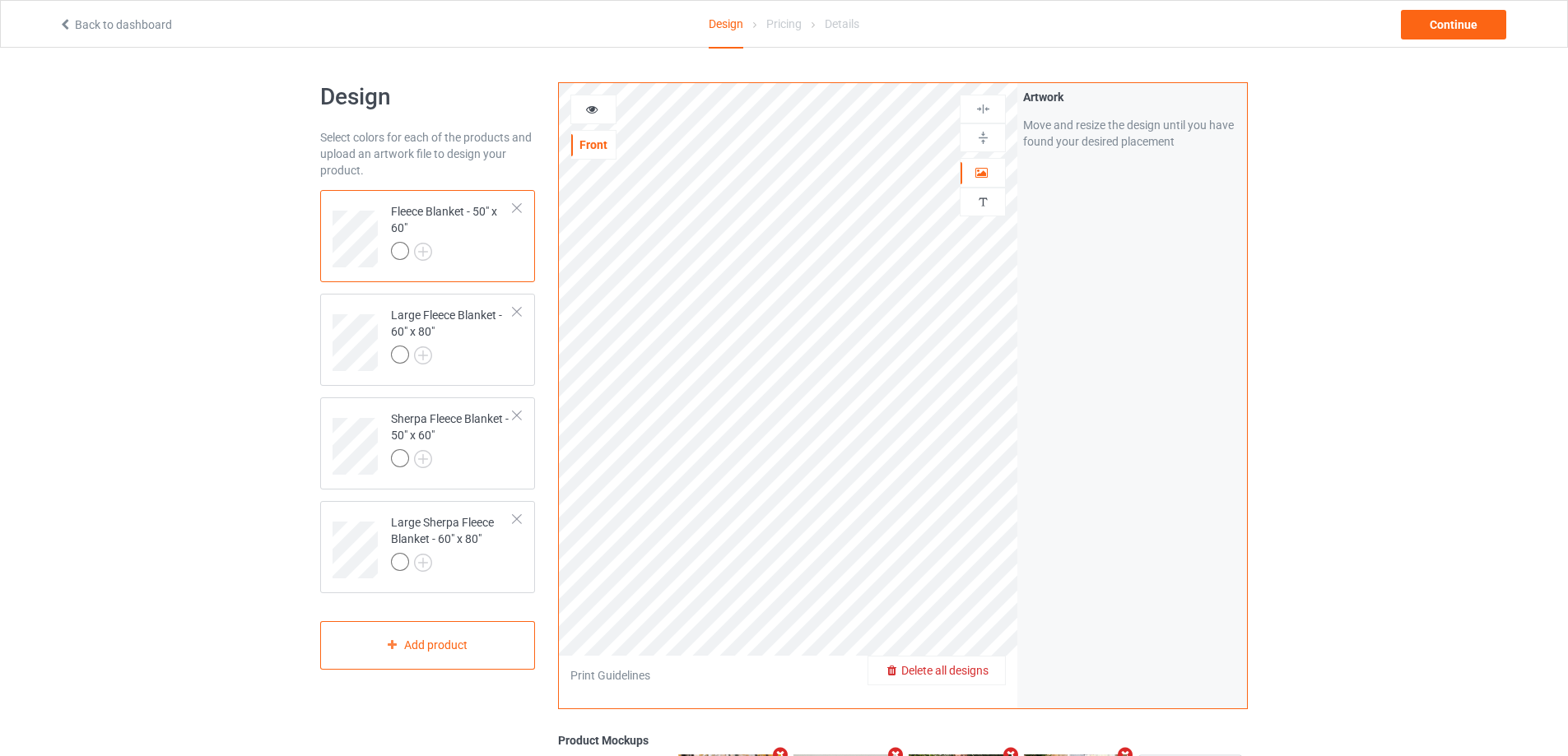
click at [984, 668] on span "Delete all designs" at bounding box center [944, 670] width 88 height 13
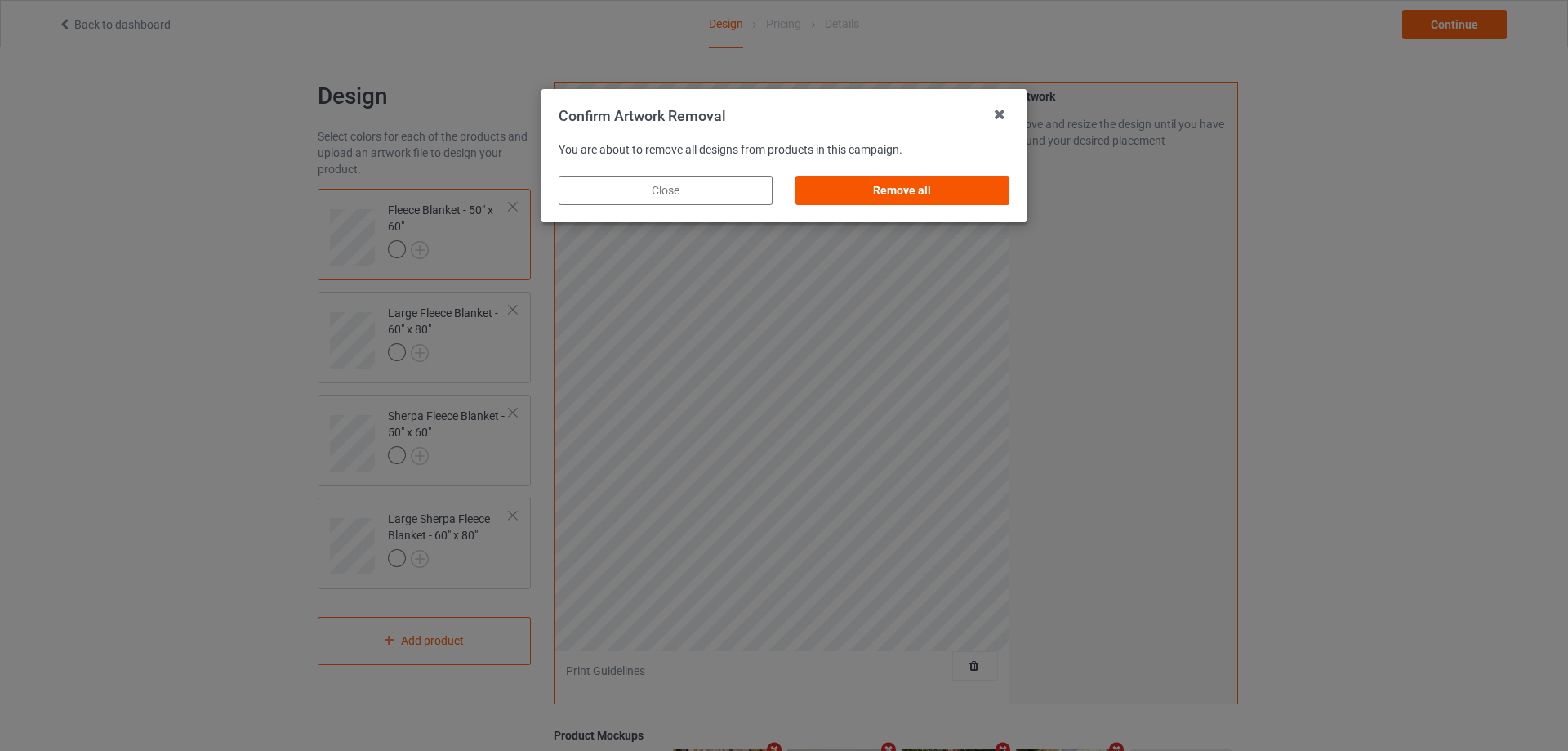
click at [934, 180] on div "Remove all" at bounding box center [902, 190] width 214 height 30
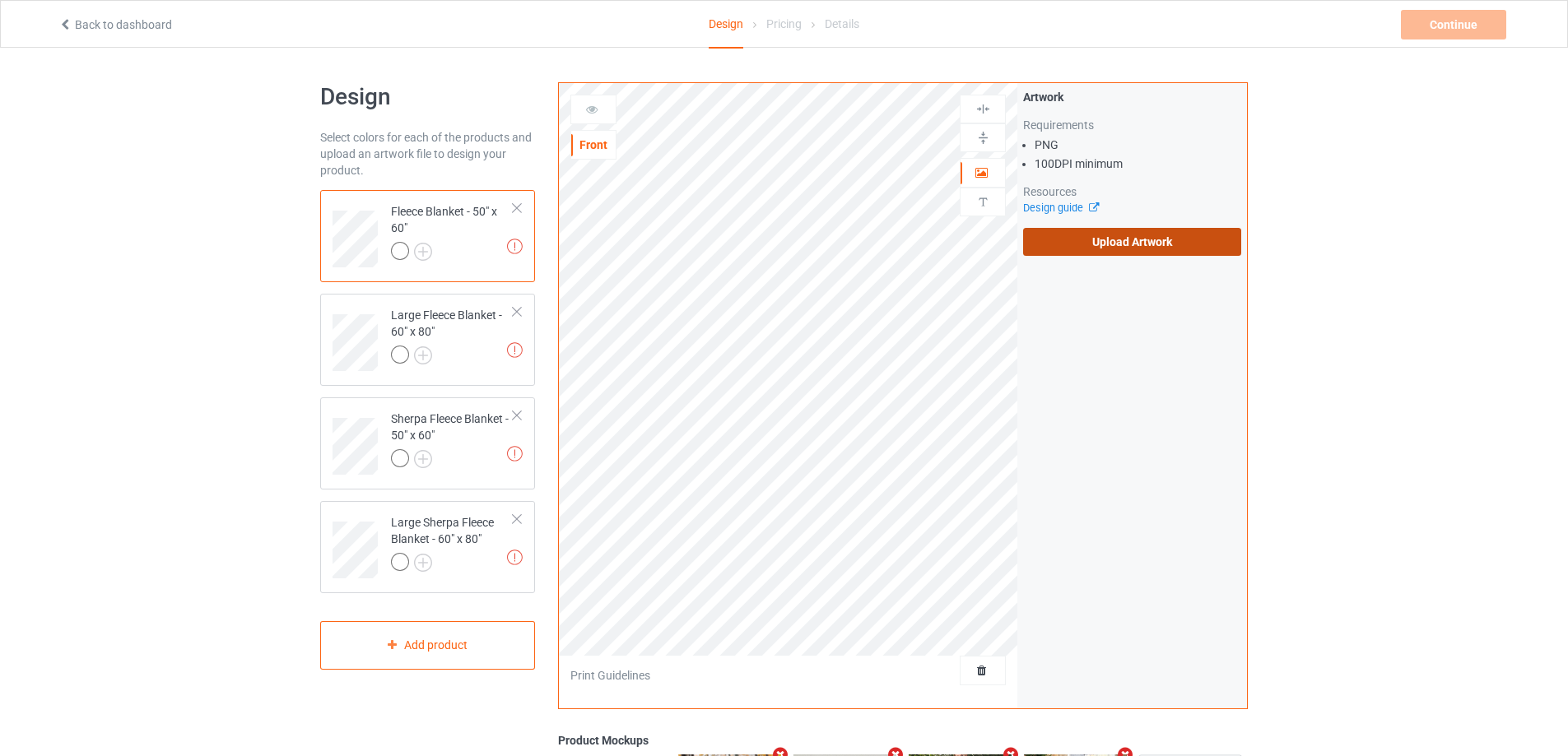
click at [1067, 243] on label "Upload Artwork" at bounding box center [1132, 242] width 218 height 28
click at [0, 0] on input "Upload Artwork" at bounding box center [0, 0] width 0 height 0
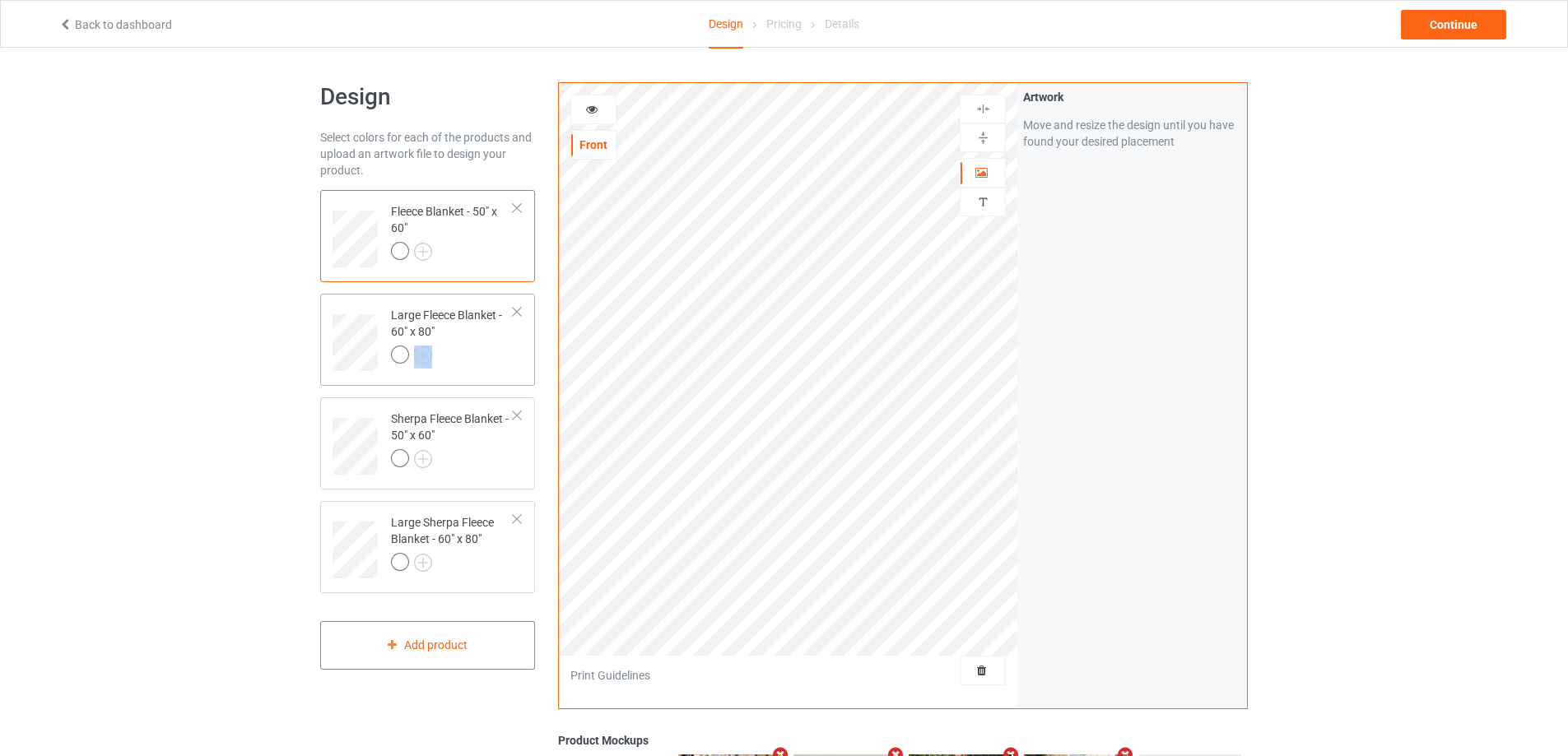
click at [495, 341] on div "Large Fleece Blanket - 60" x 80"" at bounding box center [453, 335] width 123 height 56
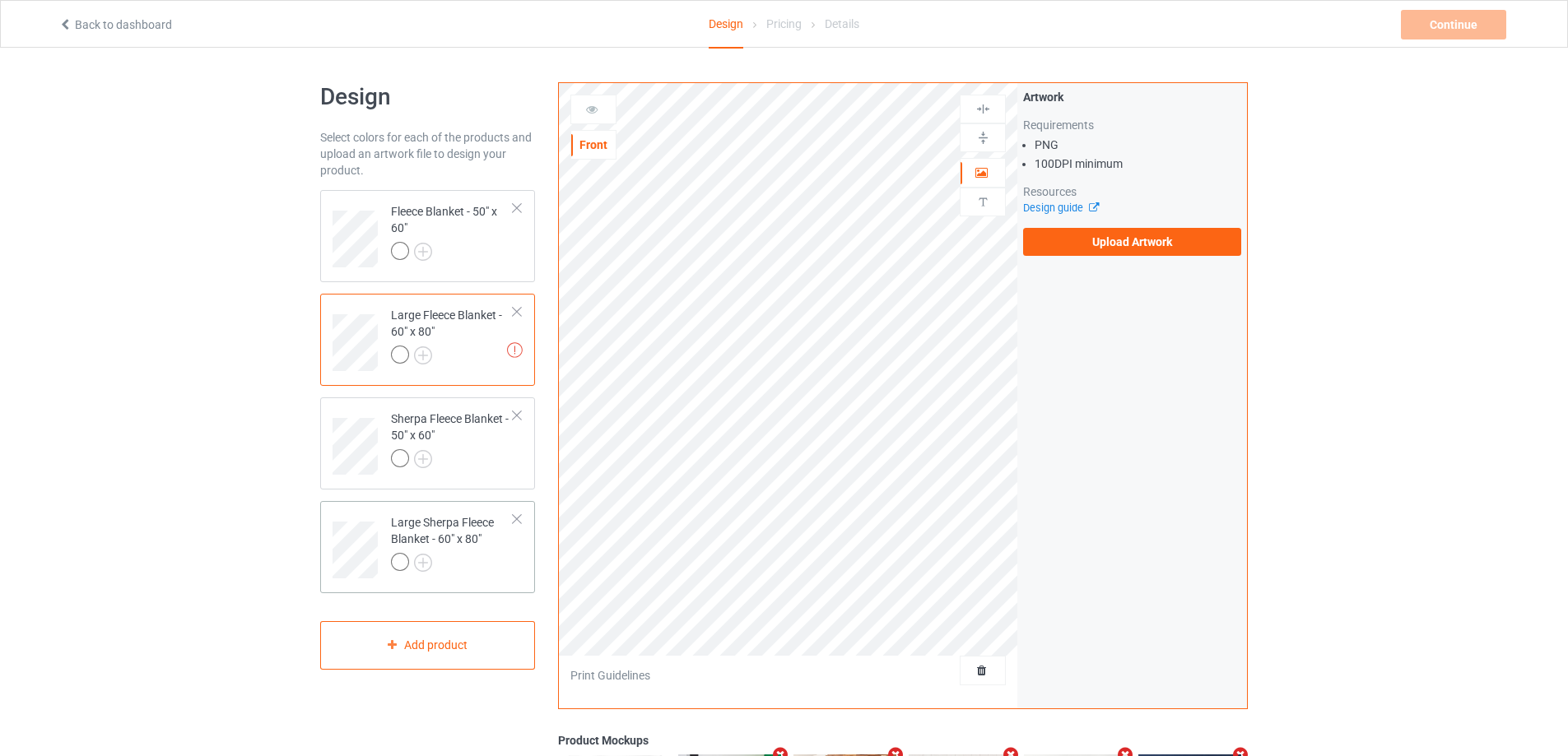
click at [470, 569] on div at bounding box center [453, 564] width 123 height 23
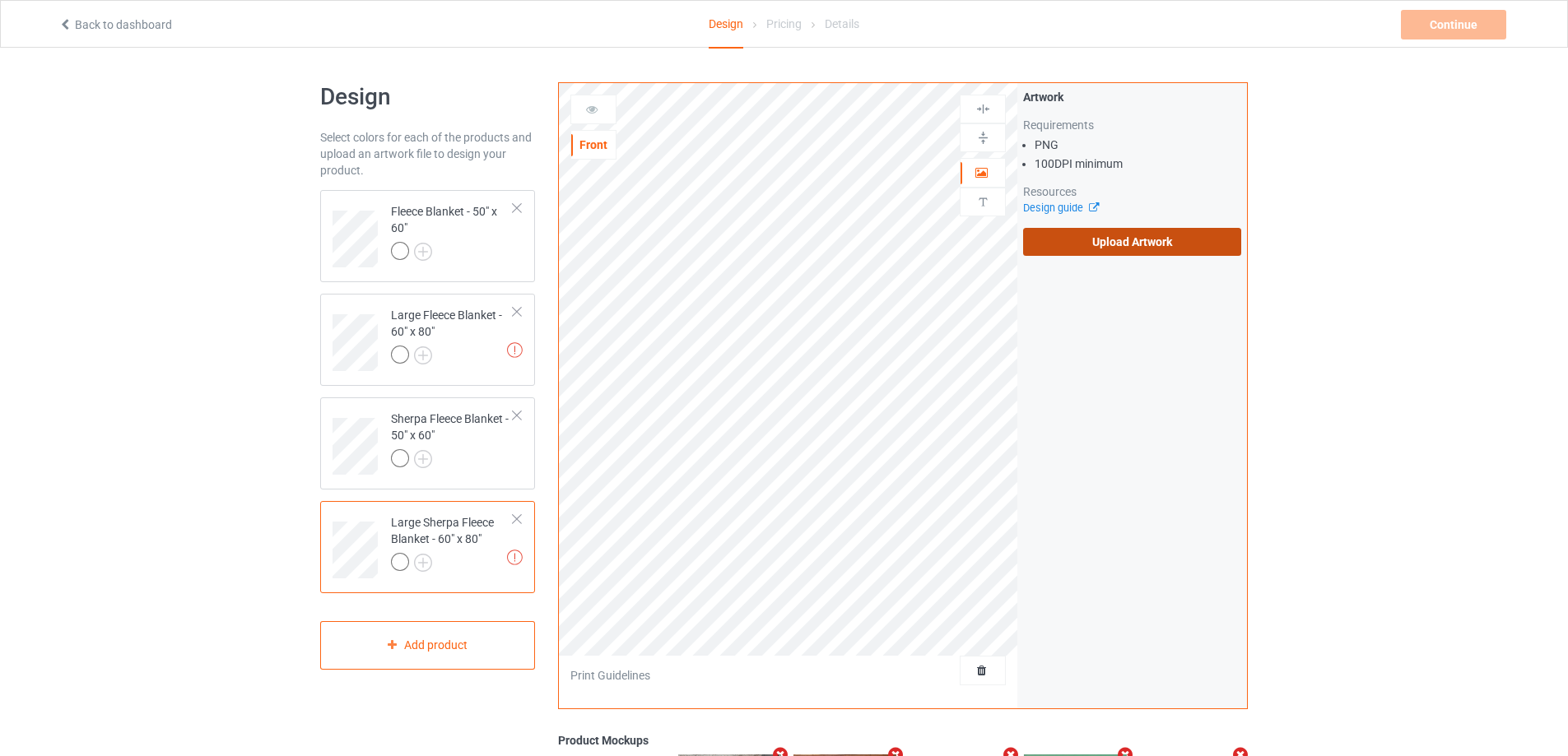
click at [1055, 243] on label "Upload Artwork" at bounding box center [1132, 242] width 218 height 28
click at [0, 0] on input "Upload Artwork" at bounding box center [0, 0] width 0 height 0
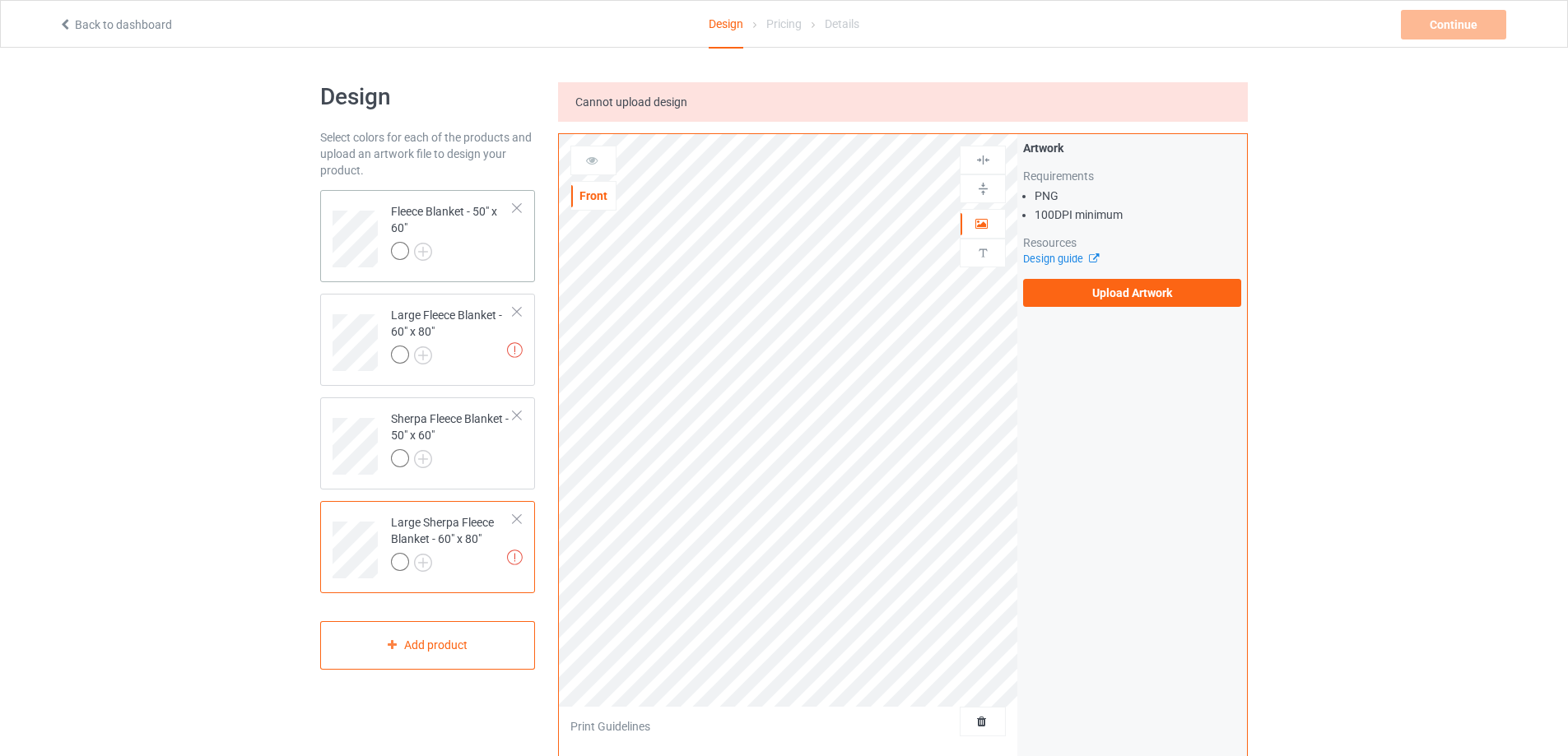
click at [487, 276] on div "Fleece Blanket - 50" x 60"" at bounding box center [427, 236] width 214 height 92
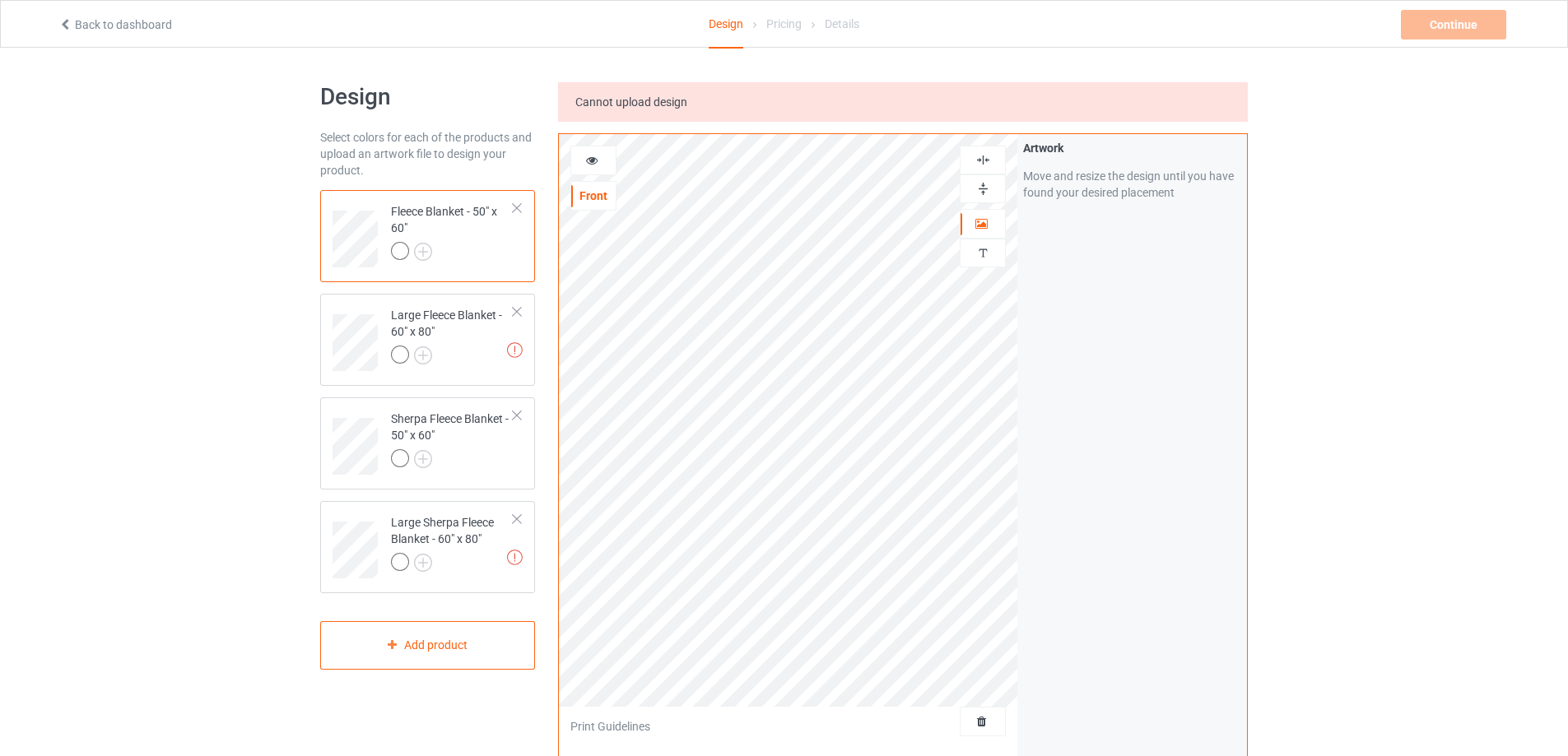
click at [981, 188] on img at bounding box center [983, 189] width 15 height 15
click at [987, 153] on img at bounding box center [983, 160] width 15 height 15
click at [483, 462] on div at bounding box center [453, 460] width 123 height 23
click at [987, 193] on img at bounding box center [983, 189] width 15 height 15
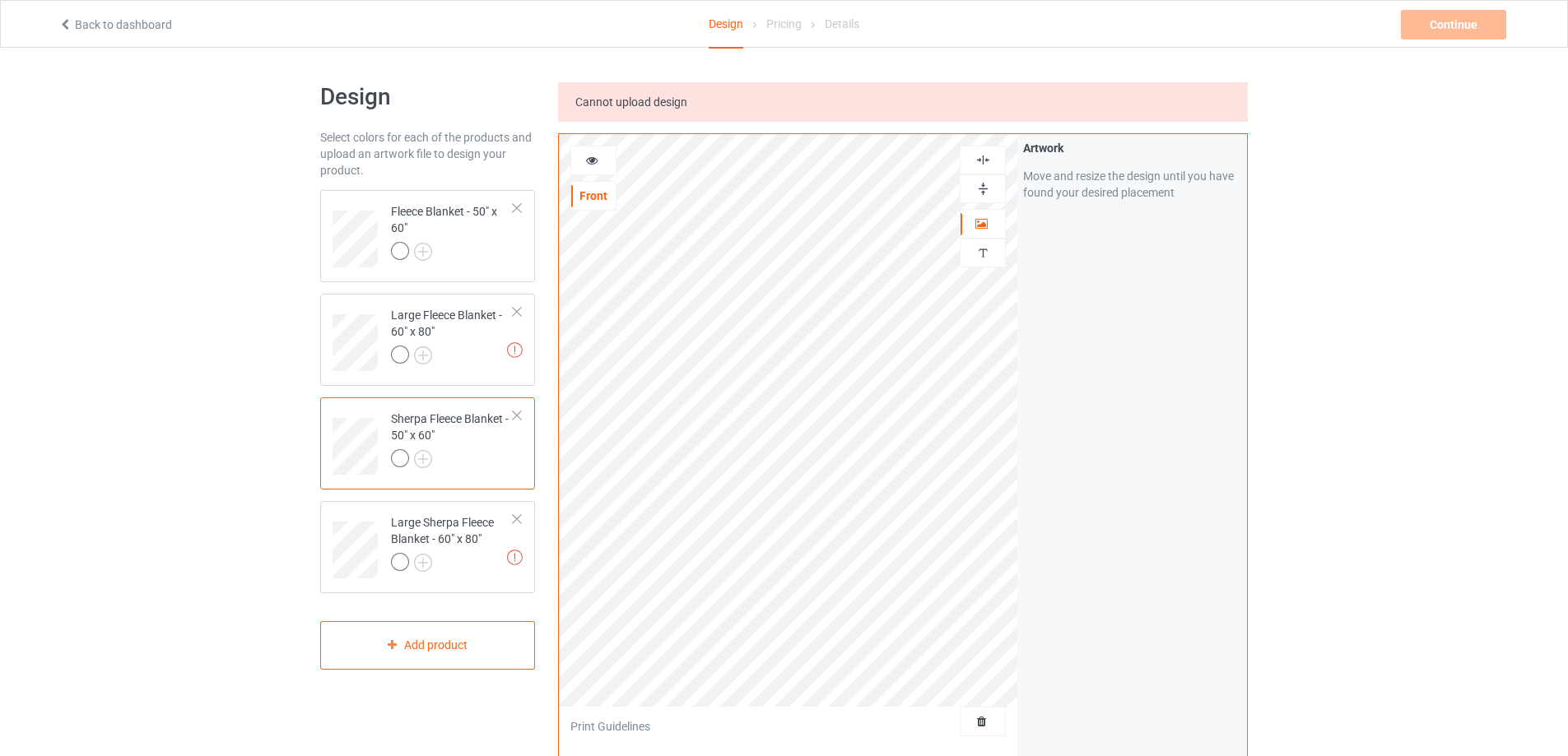
click at [984, 160] on img at bounding box center [983, 160] width 15 height 15
click at [451, 346] on div at bounding box center [453, 356] width 123 height 23
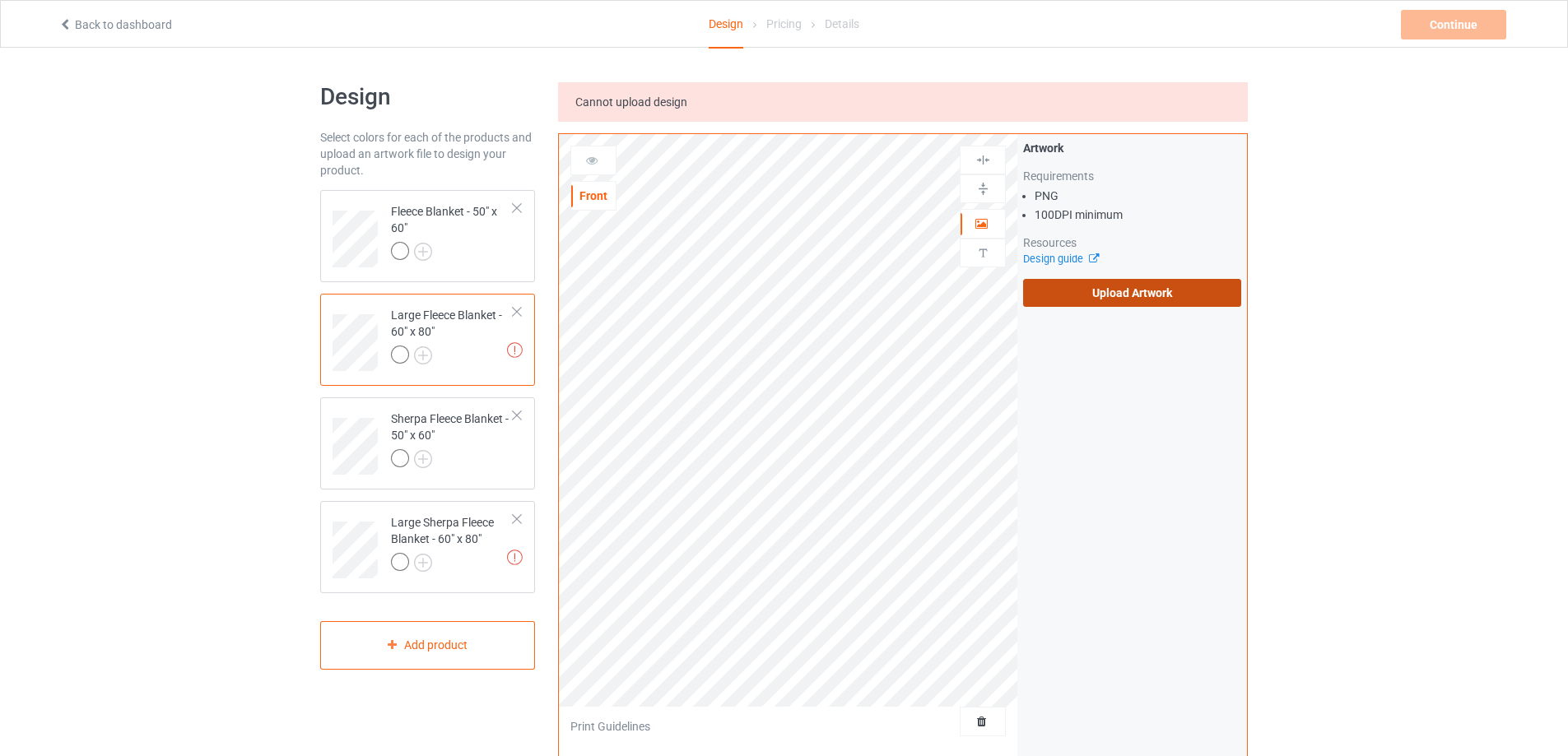
click at [1069, 284] on label "Upload Artwork" at bounding box center [1132, 293] width 218 height 28
click at [0, 0] on input "Upload Artwork" at bounding box center [0, 0] width 0 height 0
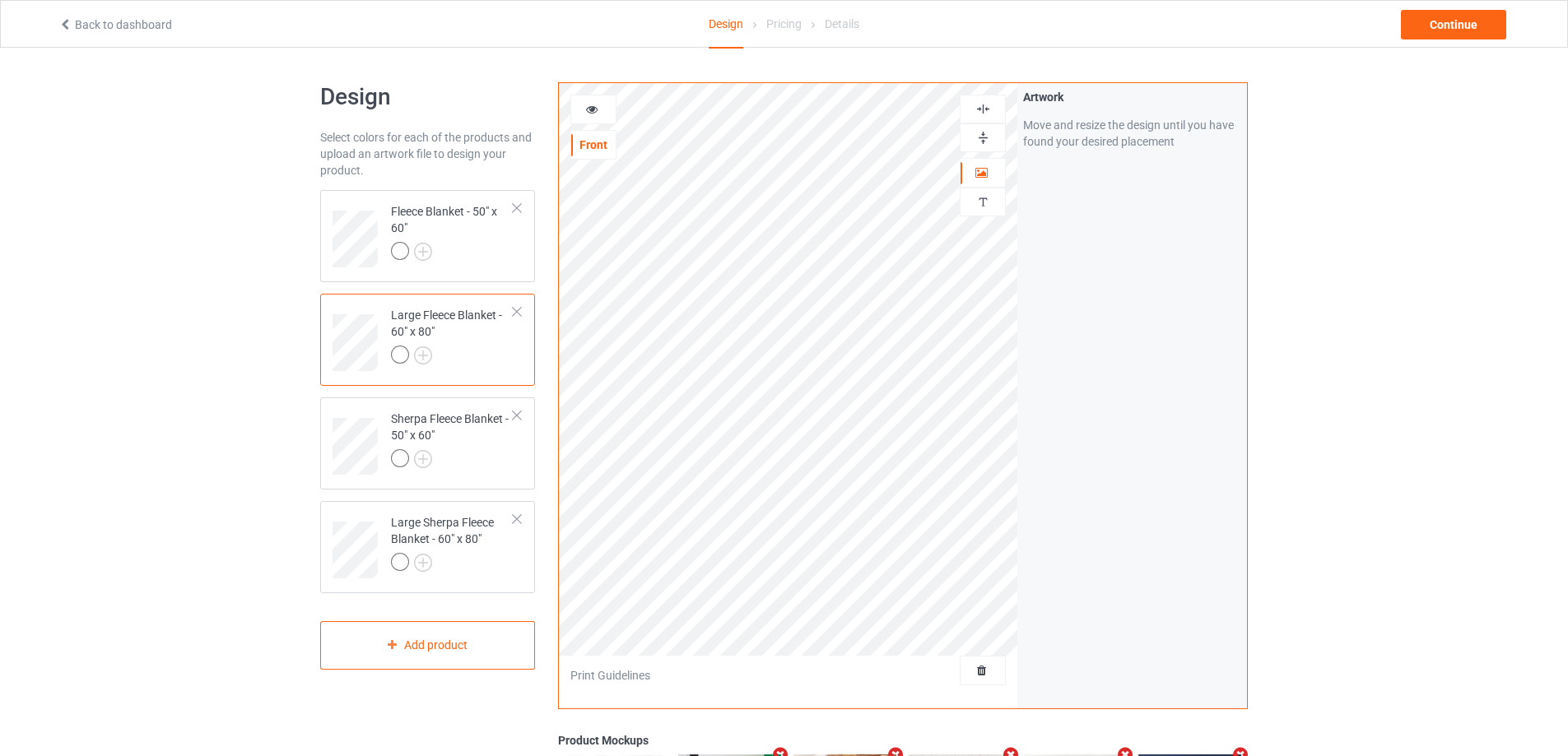
click at [983, 133] on img at bounding box center [983, 138] width 15 height 15
click at [983, 115] on img at bounding box center [983, 109] width 15 height 15
click at [458, 448] on div "Sherpa Fleece Blanket - 50" x 60"" at bounding box center [453, 439] width 123 height 56
click at [461, 537] on div "Large Sherpa Fleece Blanket - 60" x 80"" at bounding box center [453, 543] width 123 height 56
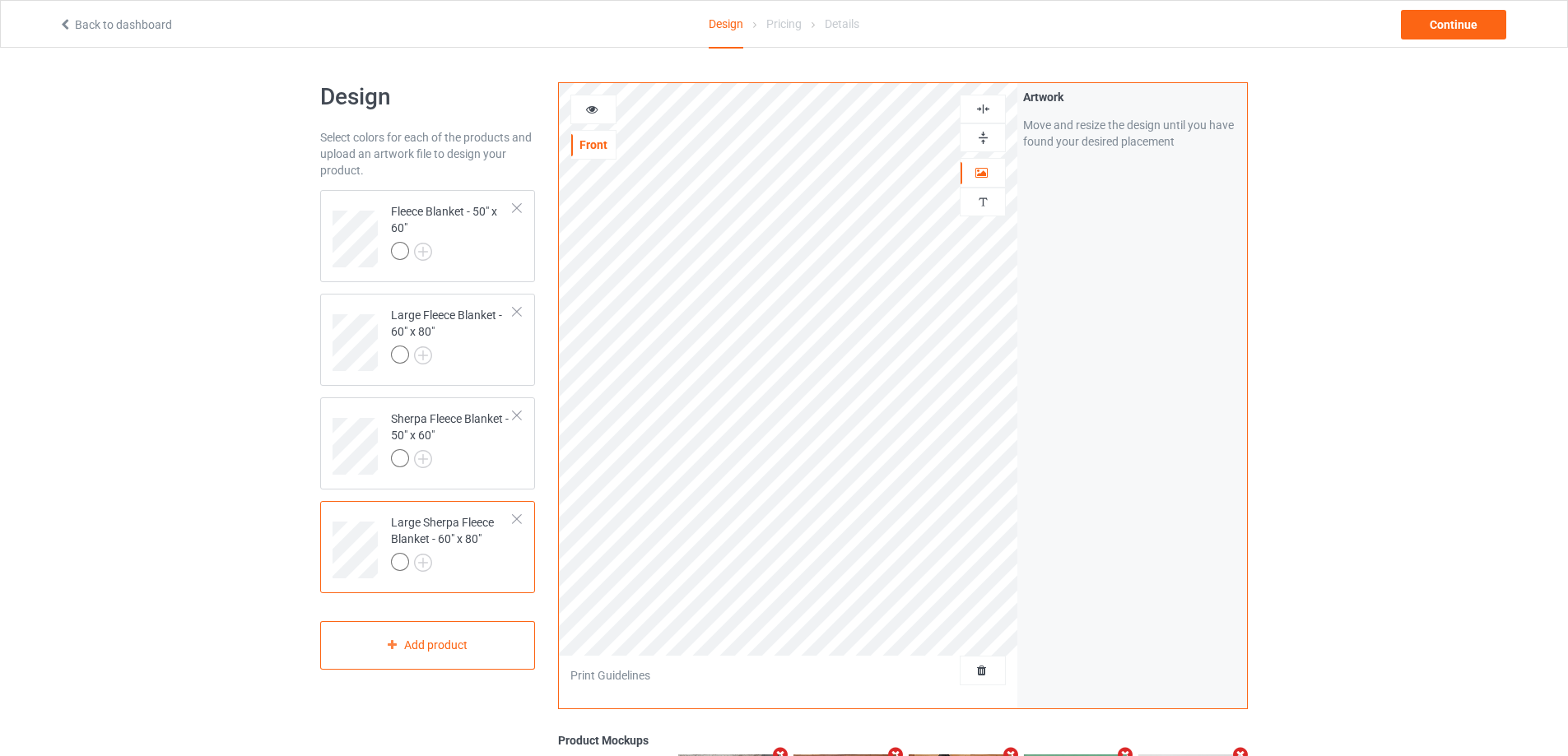
click at [989, 134] on img at bounding box center [983, 138] width 15 height 15
click at [985, 105] on img at bounding box center [983, 109] width 15 height 15
click at [985, 103] on img at bounding box center [983, 109] width 15 height 15
click at [970, 127] on div at bounding box center [983, 138] width 46 height 29
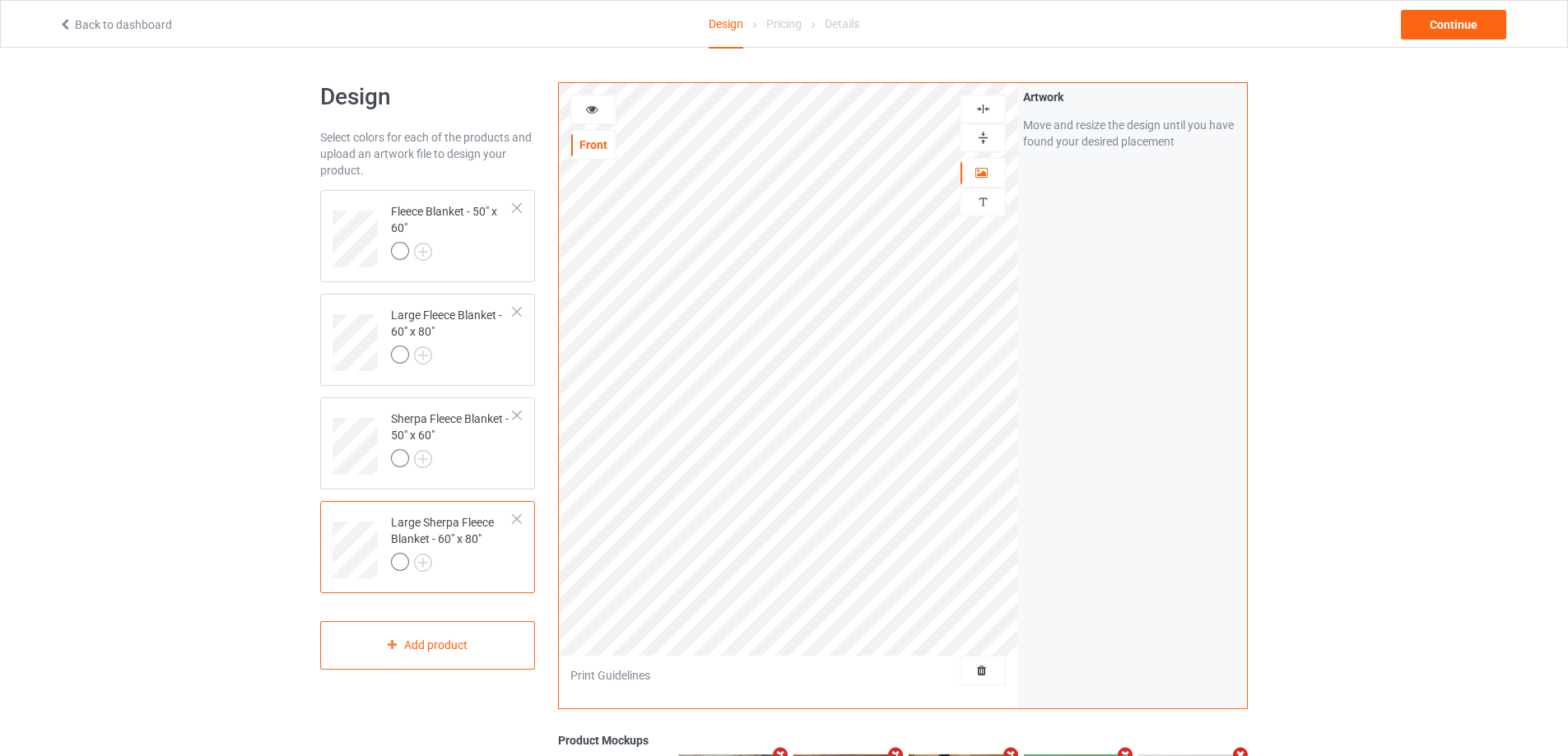
click at [970, 127] on div at bounding box center [983, 138] width 46 height 29
click at [981, 138] on img at bounding box center [983, 138] width 15 height 15
click at [1473, 36] on div "Continue" at bounding box center [1454, 25] width 105 height 30
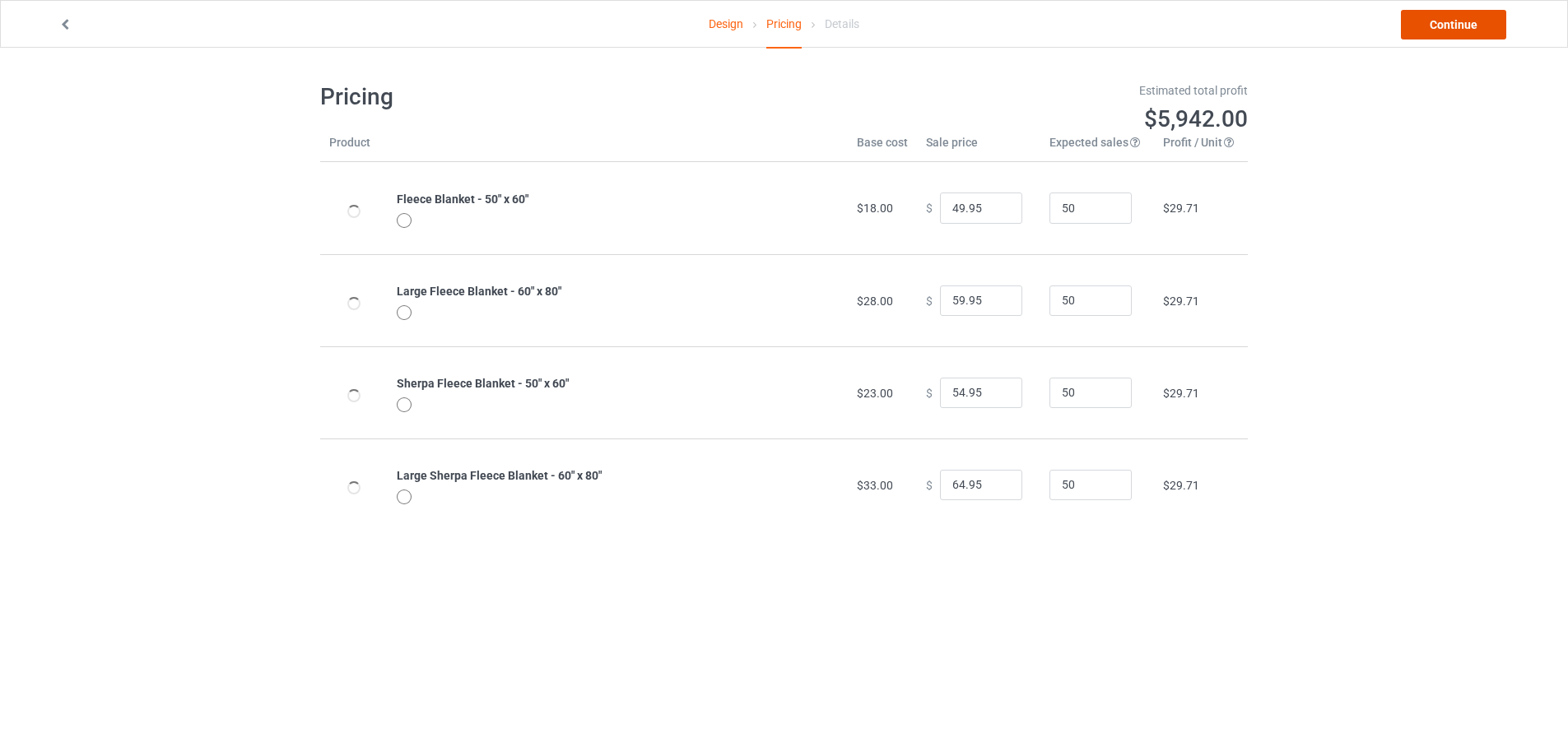
click at [1473, 36] on link "Continue" at bounding box center [1454, 25] width 105 height 30
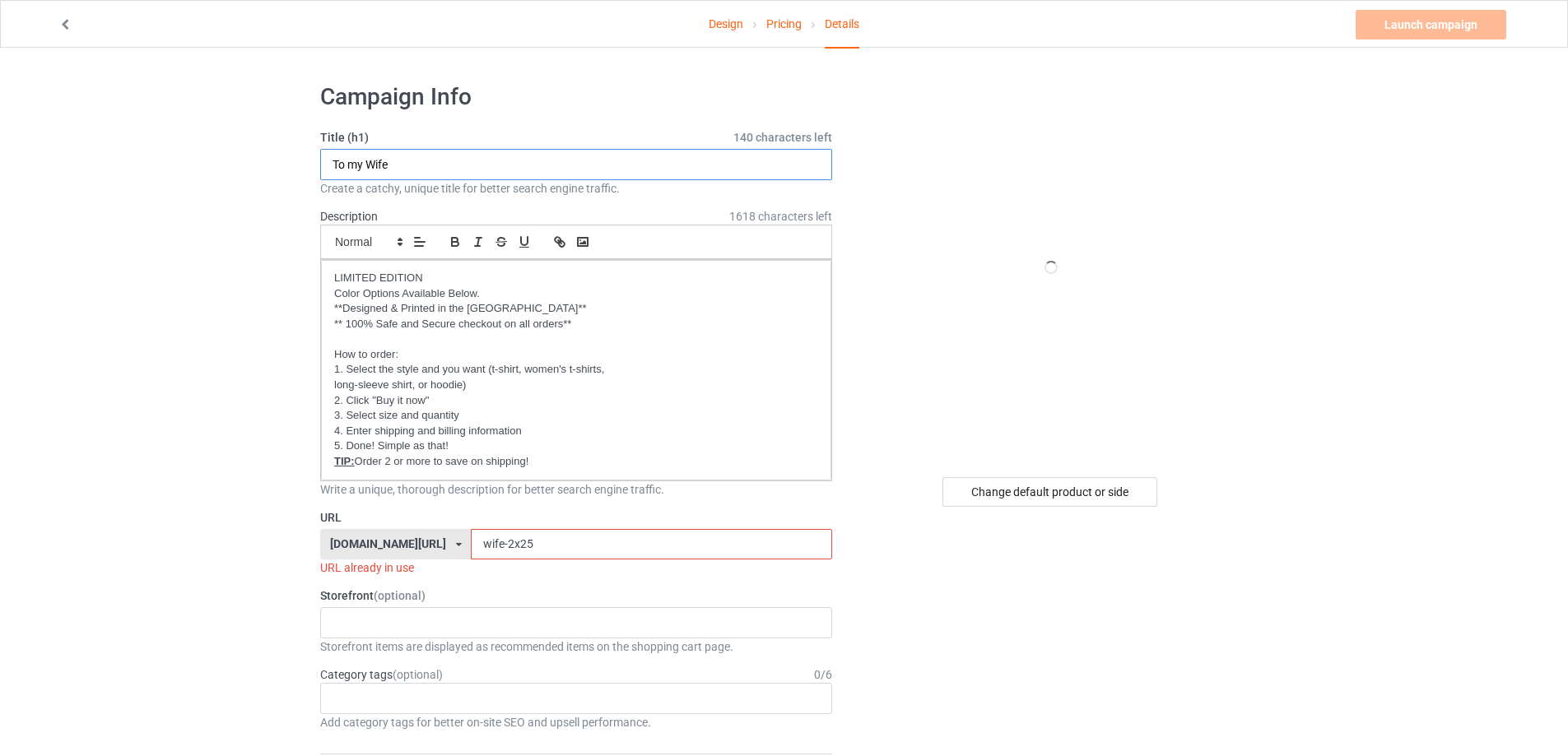
drag, startPoint x: 402, startPoint y: 164, endPoint x: 368, endPoint y: 163, distance: 34.0
click at [368, 163] on input "To my Wife" at bounding box center [576, 164] width 512 height 31
type input "To my Daughter"
drag, startPoint x: 522, startPoint y: 537, endPoint x: 399, endPoint y: 551, distance: 123.8
click at [399, 551] on div "[DOMAIN_NAME][URL] [DOMAIN_NAME][URL] [DOMAIN_NAME][URL] [DOMAIN_NAME][URL] [DO…" at bounding box center [576, 544] width 512 height 31
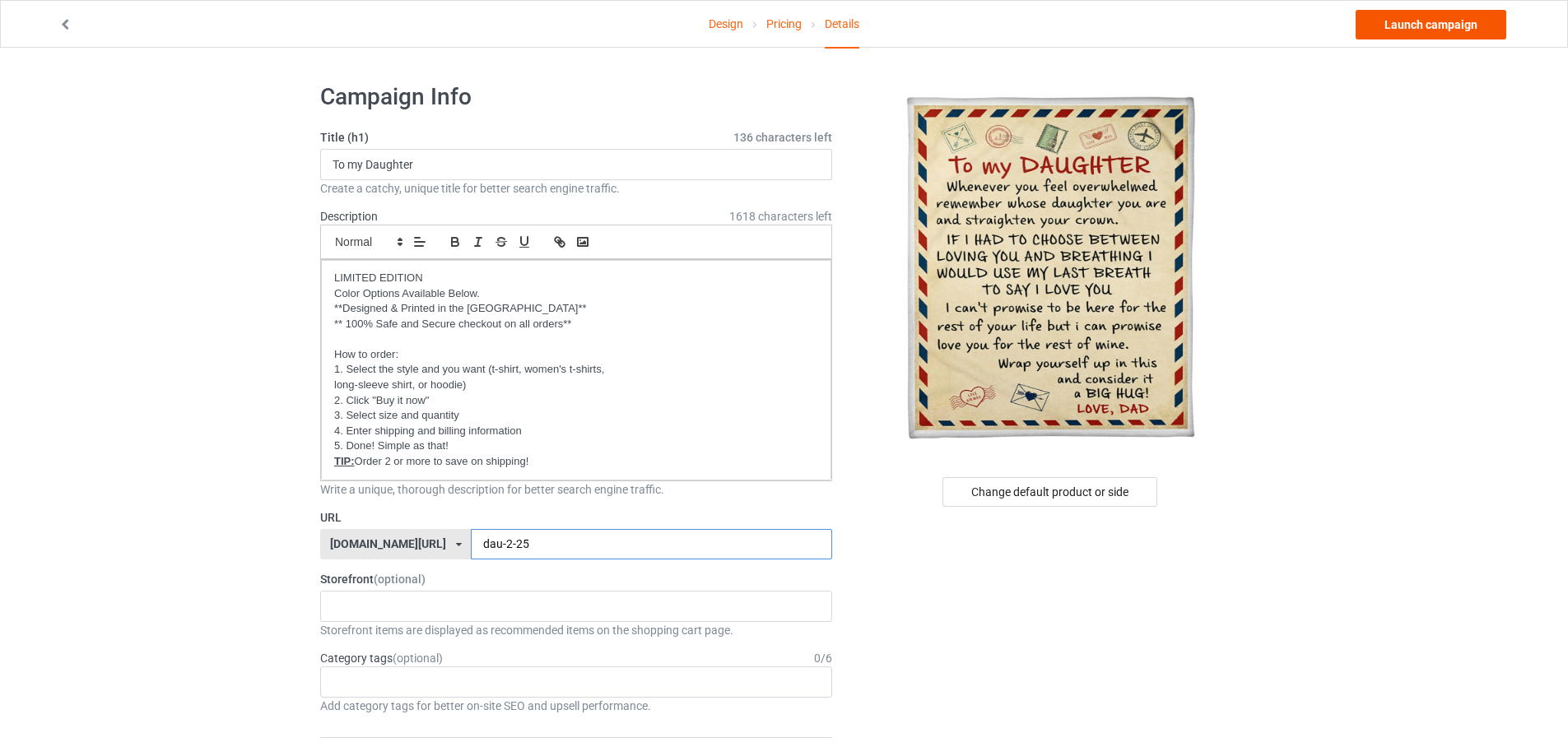
type input "dau-2-25"
click at [1421, 20] on link "Launch campaign" at bounding box center [1430, 25] width 151 height 30
